Goal: Task Accomplishment & Management: Use online tool/utility

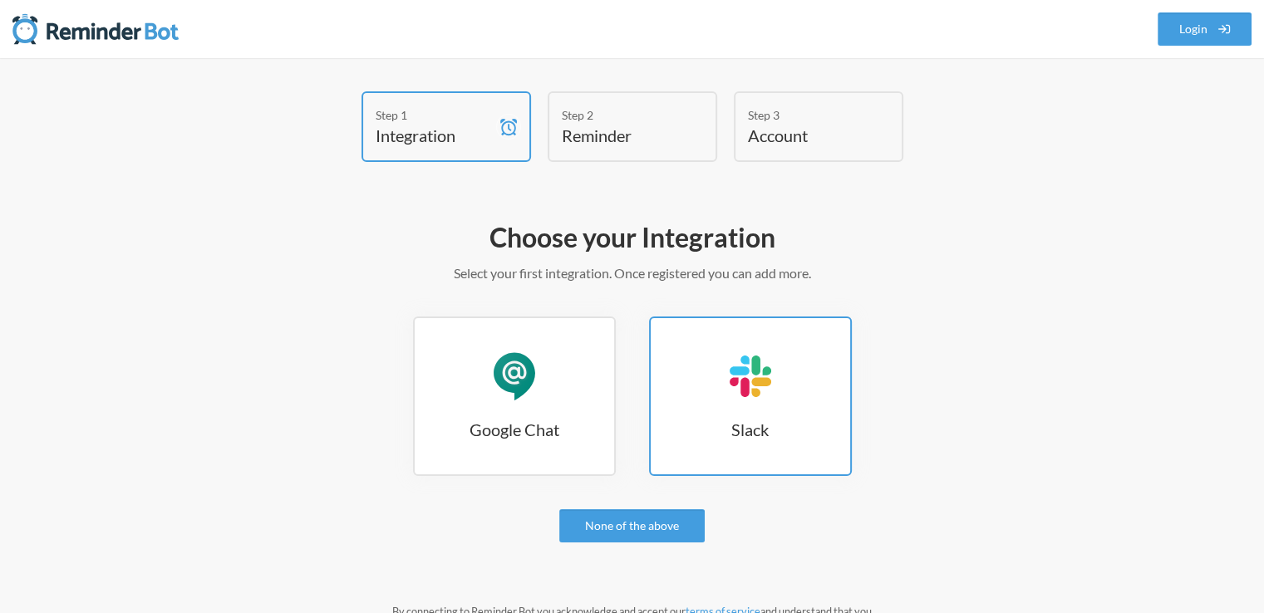
click at [717, 410] on link "Slack Slack" at bounding box center [750, 397] width 203 height 160
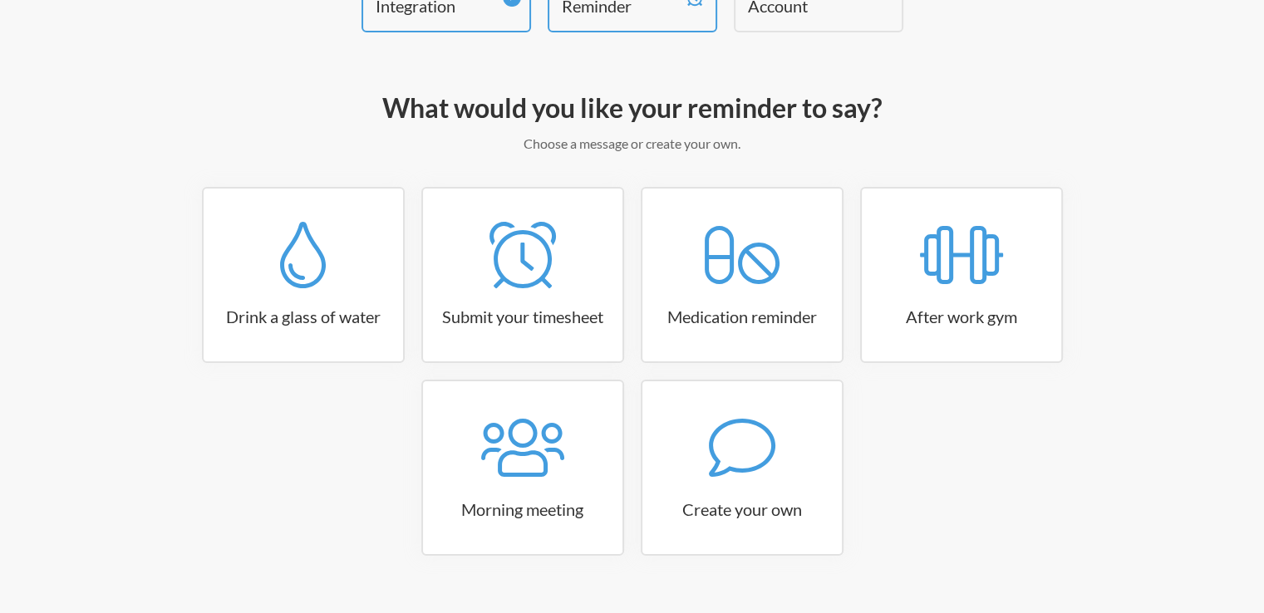
scroll to position [161, 0]
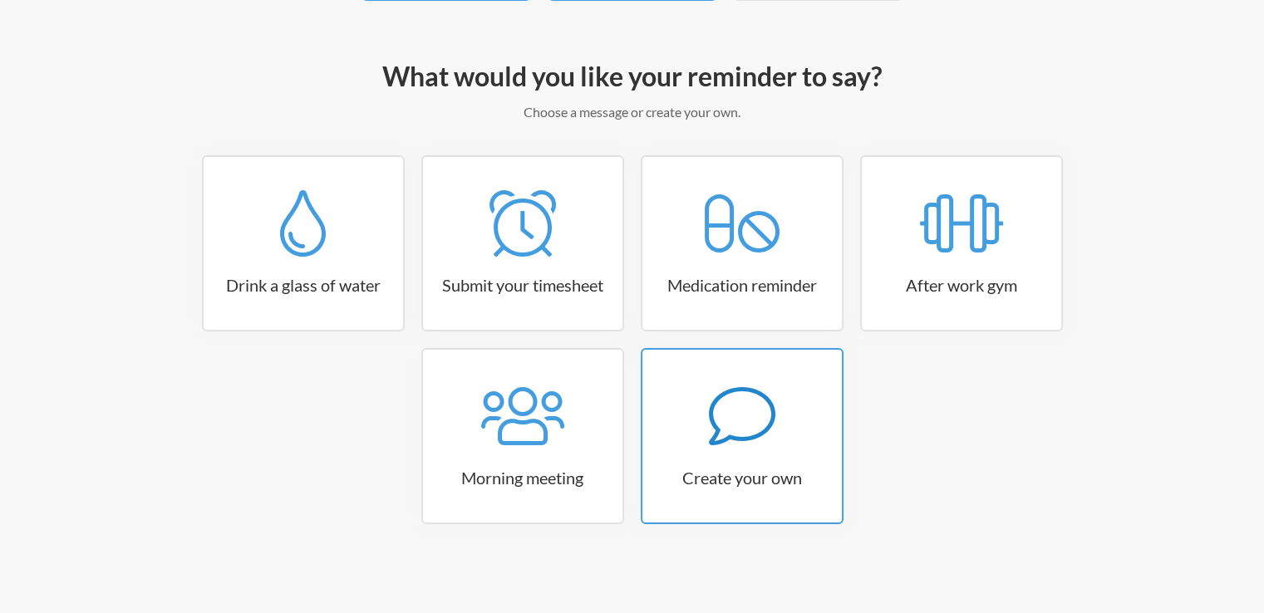
click at [728, 450] on link "Create your own" at bounding box center [742, 436] width 203 height 176
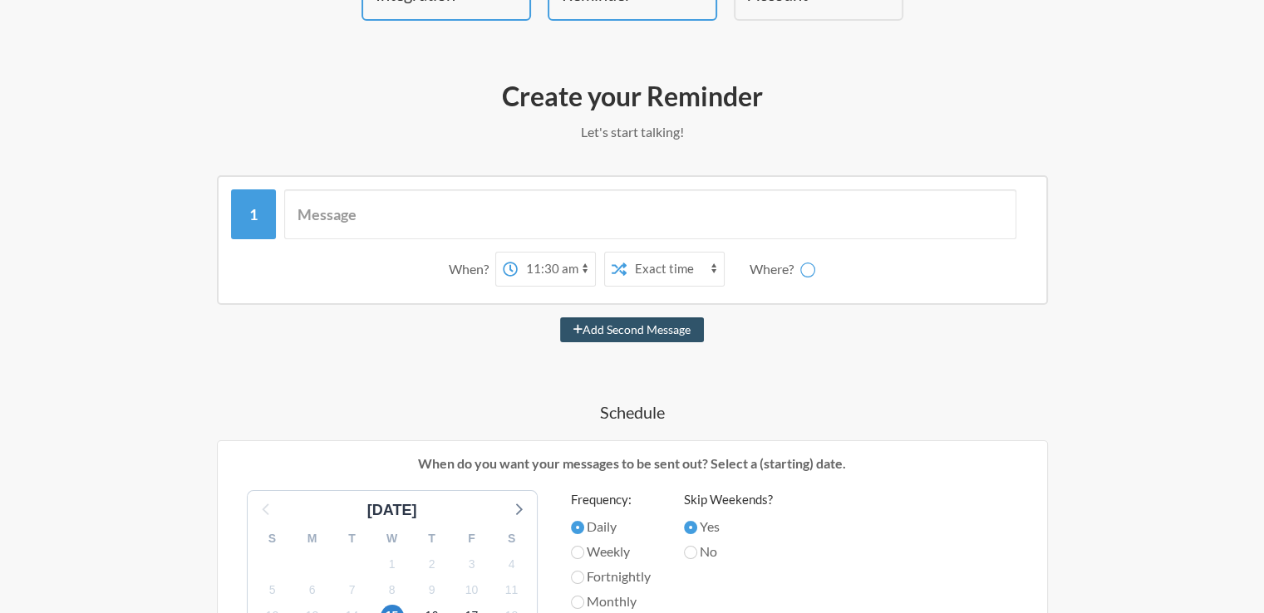
scroll to position [138, 0]
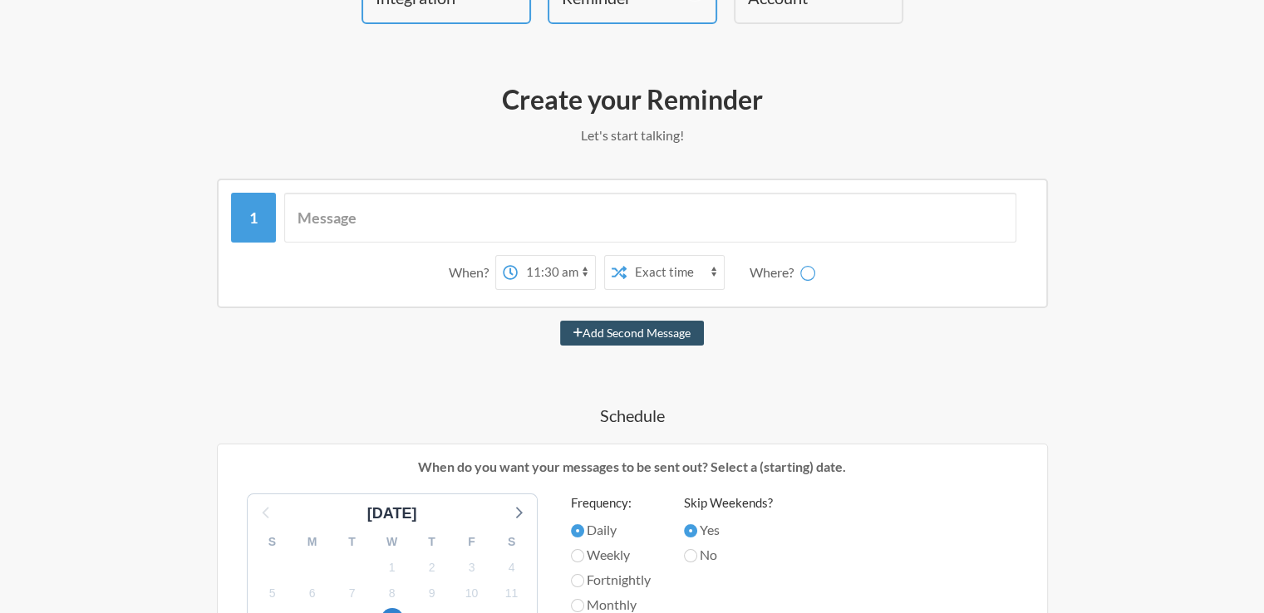
click at [583, 266] on select "12:00 am 12:15 am 12:30 am 12:45 am 1:00 am 1:15 am 1:30 am 1:45 am 2:00 am 2:1…" at bounding box center [556, 272] width 77 height 33
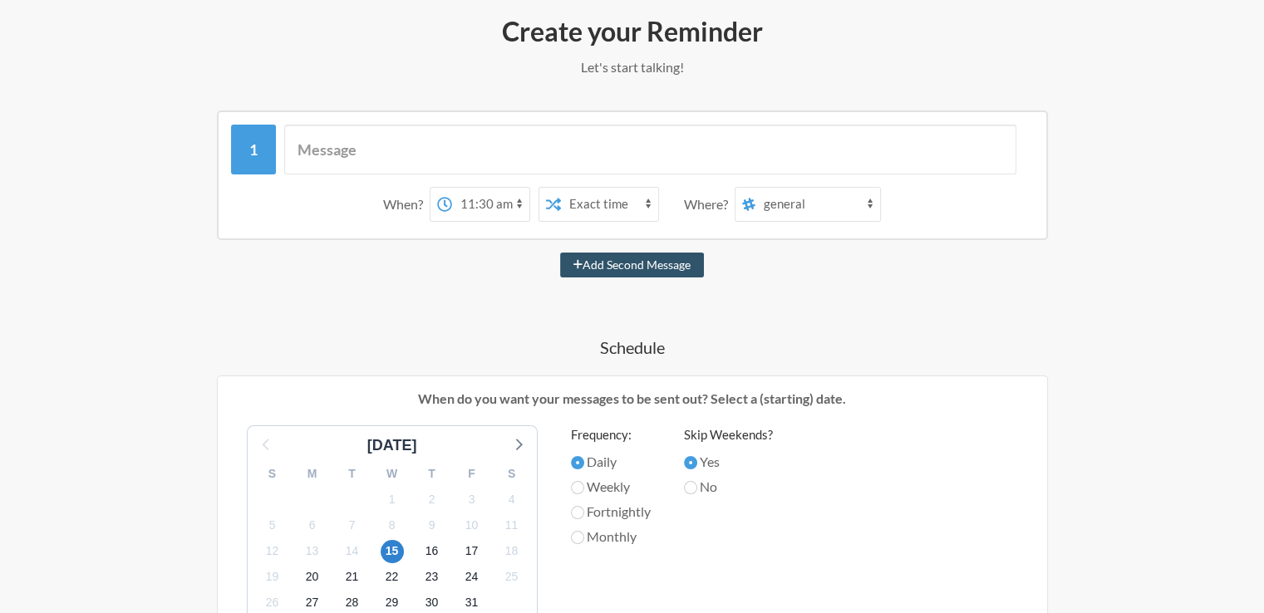
scroll to position [208, 0]
click at [519, 196] on select "12:00 am 12:15 am 12:30 am 12:45 am 1:00 am 1:15 am 1:30 am 1:45 am 2:00 am 2:1…" at bounding box center [490, 202] width 77 height 33
select select "13:30:00"
click at [452, 186] on select "12:00 am 12:15 am 12:30 am 12:45 am 1:00 am 1:15 am 1:30 am 1:45 am 2:00 am 2:1…" at bounding box center [490, 202] width 77 height 33
click at [780, 200] on select "general namaz_alerts watercooler haawk terakeet codingblogs team_1_ror_best_pra…" at bounding box center [818, 202] width 125 height 33
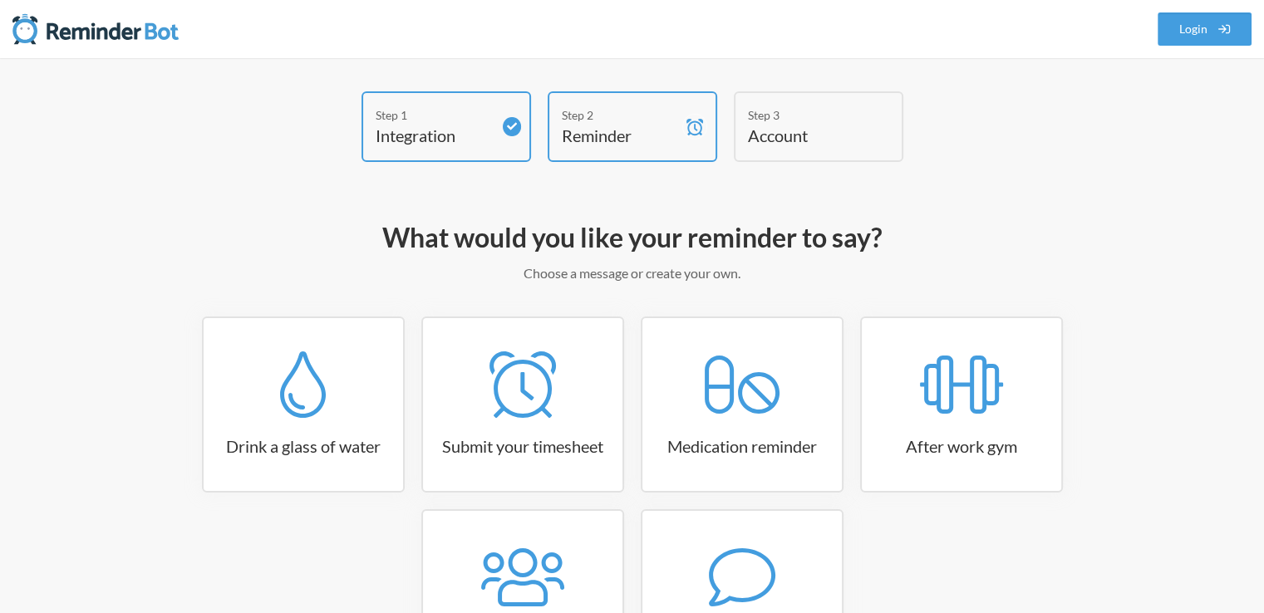
click at [791, 124] on h4 "Account" at bounding box center [806, 135] width 116 height 23
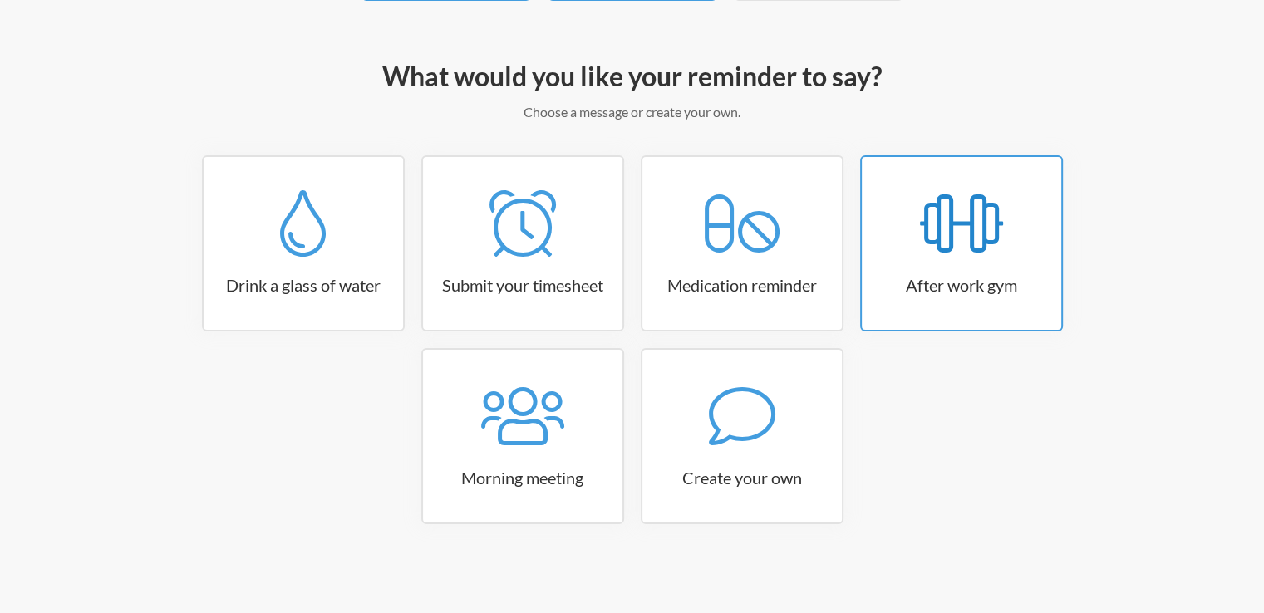
click at [968, 250] on icon at bounding box center [961, 223] width 83 height 66
select select "17:15:00"
select select "true"
select select "18:30:00"
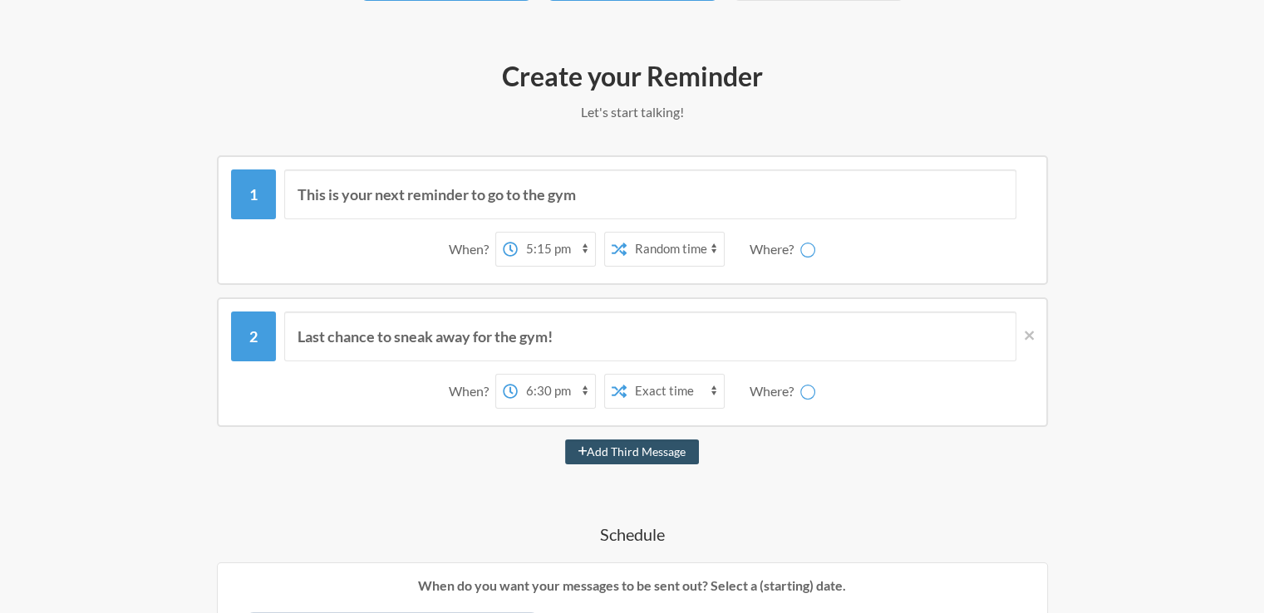
click at [584, 250] on select "12:00 am 12:15 am 12:30 am 12:45 am 1:00 am 1:15 am 1:30 am 1:45 am 2:00 am 2:1…" at bounding box center [556, 249] width 77 height 33
select select "15:45:00"
click at [518, 233] on select "12:00 am 12:15 am 12:30 am 12:45 am 1:00 am 1:15 am 1:30 am 1:45 am 2:00 am 2:1…" at bounding box center [556, 249] width 77 height 33
click at [685, 244] on select "Exact time Random time" at bounding box center [675, 249] width 97 height 33
click at [776, 249] on div "Where?" at bounding box center [775, 249] width 51 height 35
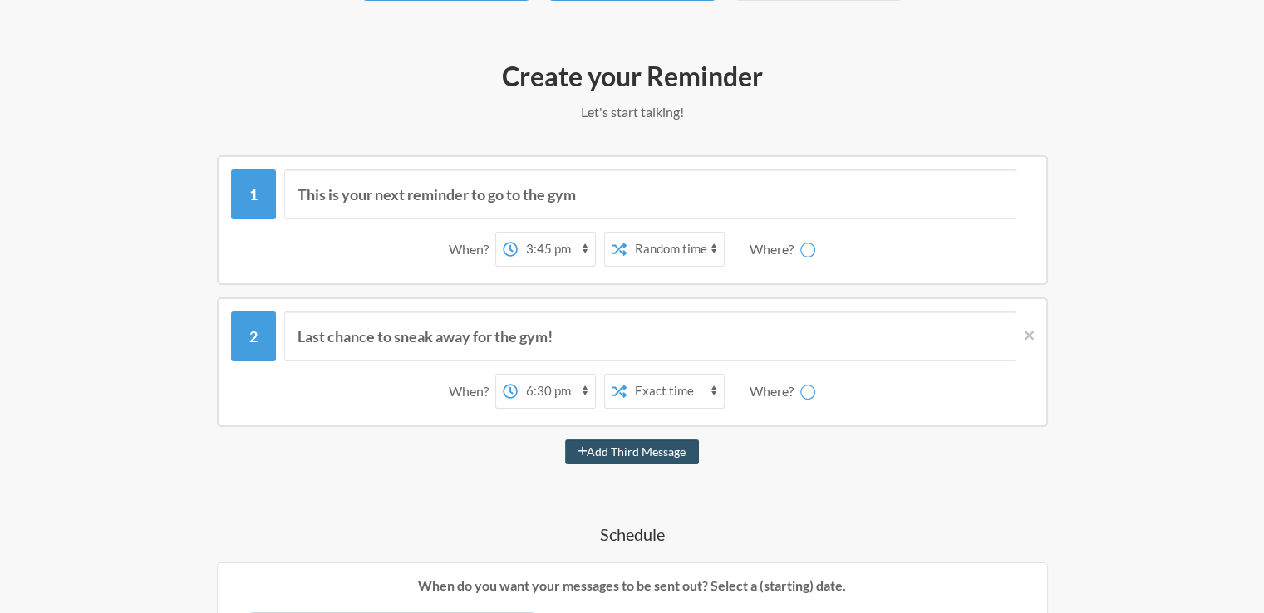
click at [820, 250] on div "When? 12:00 am 12:15 am 12:30 am 12:45 am 1:00 am 1:15 am 1:30 am 1:45 am 2:00 …" at bounding box center [632, 250] width 803 height 52
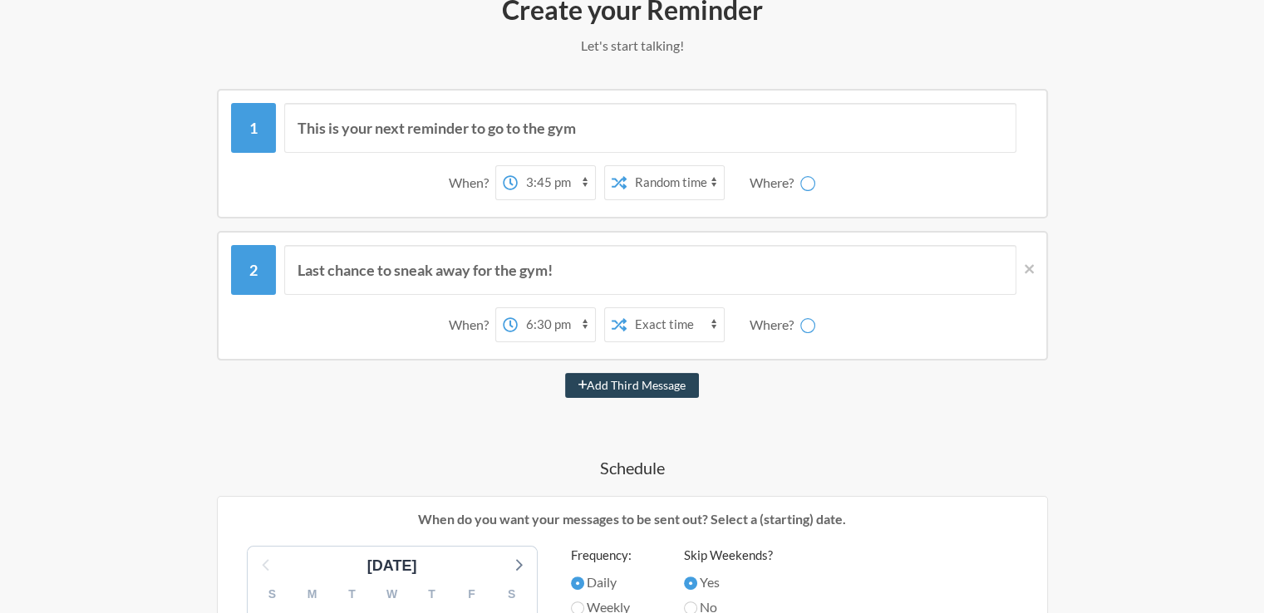
click at [644, 387] on button "Add Third Message" at bounding box center [632, 385] width 135 height 25
select select "19:30:00"
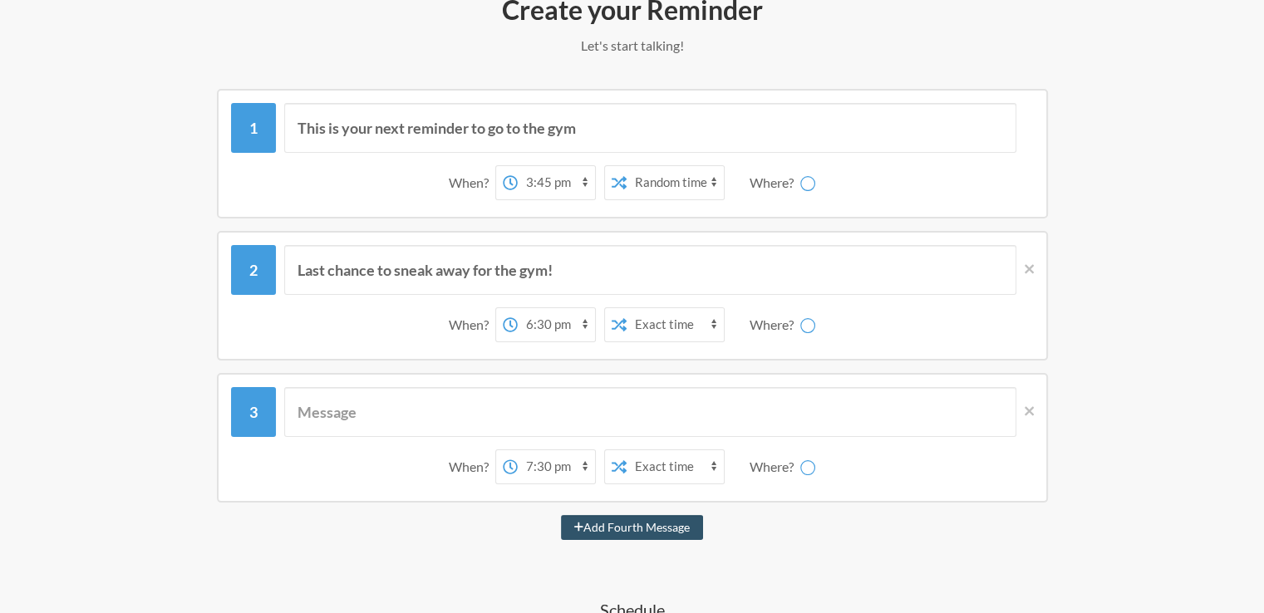
click at [561, 324] on select "12:00 am 12:15 am 12:30 am 12:45 am 1:00 am 1:15 am 1:30 am 1:45 am 2:00 am 2:1…" at bounding box center [556, 324] width 77 height 33
select select "16:45:00"
click at [518, 308] on select "12:00 am 12:15 am 12:30 am 12:45 am 1:00 am 1:15 am 1:30 am 1:45 am 2:00 am 2:1…" at bounding box center [556, 324] width 77 height 33
click at [665, 322] on select "Exact time Random time" at bounding box center [675, 324] width 97 height 33
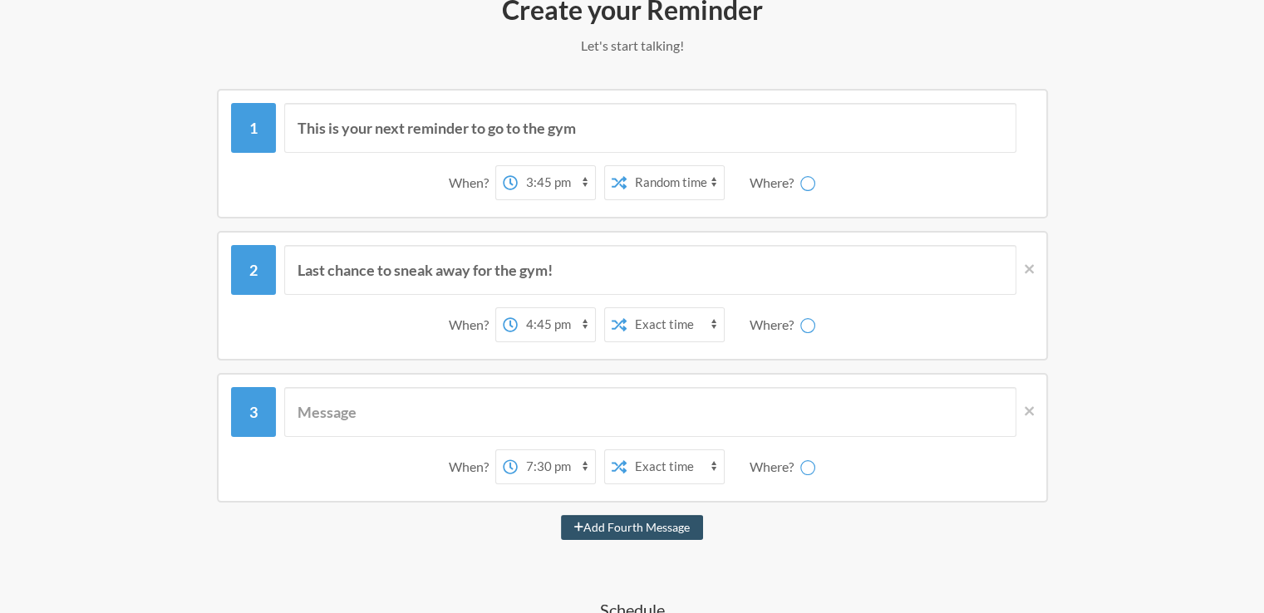
click at [674, 183] on select "Exact time Random time" at bounding box center [675, 182] width 97 height 33
click at [812, 184] on icon at bounding box center [808, 183] width 17 height 17
click at [812, 184] on icon at bounding box center [808, 184] width 20 height 20
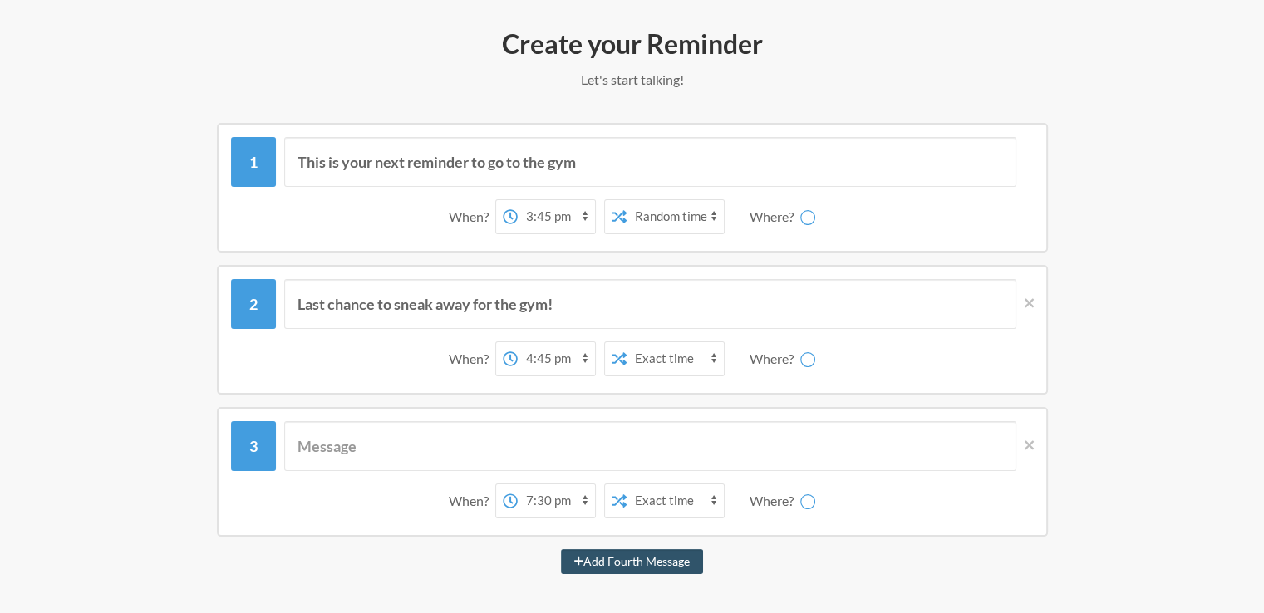
scroll to position [190, 0]
